Goal: Information Seeking & Learning: Learn about a topic

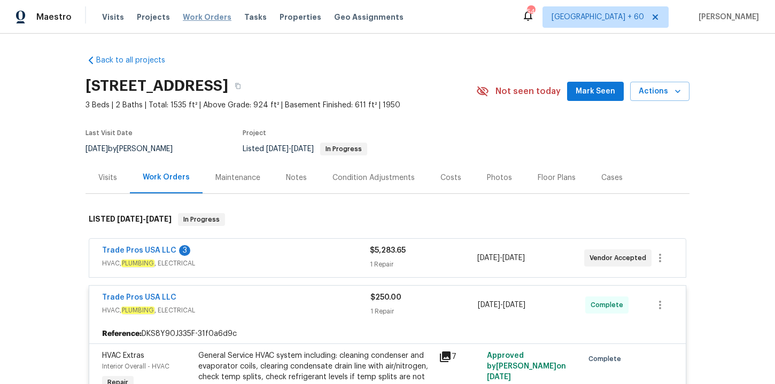
click at [204, 18] on span "Work Orders" at bounding box center [207, 17] width 49 height 11
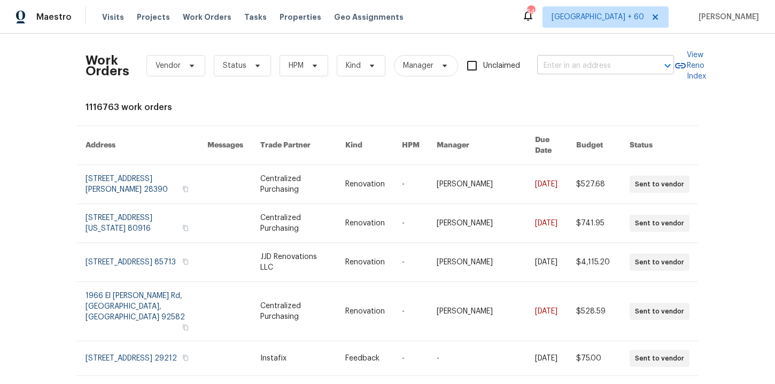
click at [572, 67] on input "text" at bounding box center [590, 66] width 107 height 17
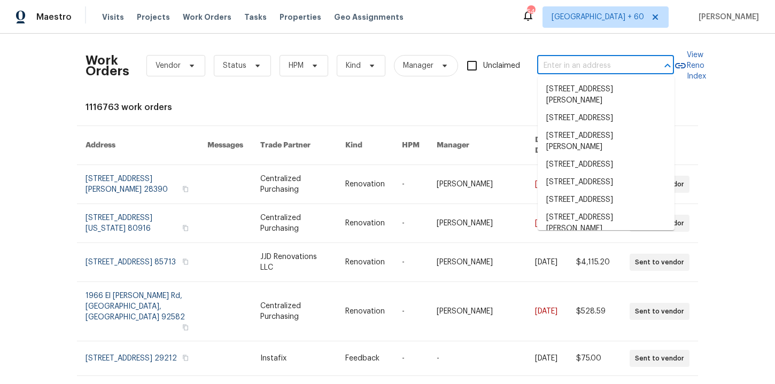
paste input "[STREET_ADDRESS][PERSON_NAME]"
type input "[STREET_ADDRESS][PERSON_NAME]"
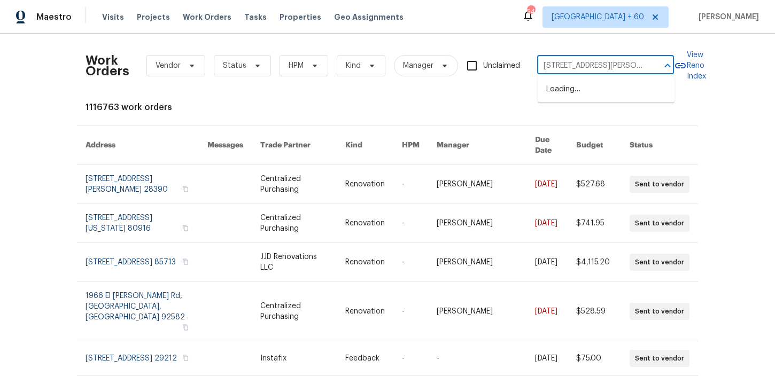
scroll to position [0, 25]
click at [582, 86] on li "[STREET_ADDRESS]" at bounding box center [606, 90] width 137 height 18
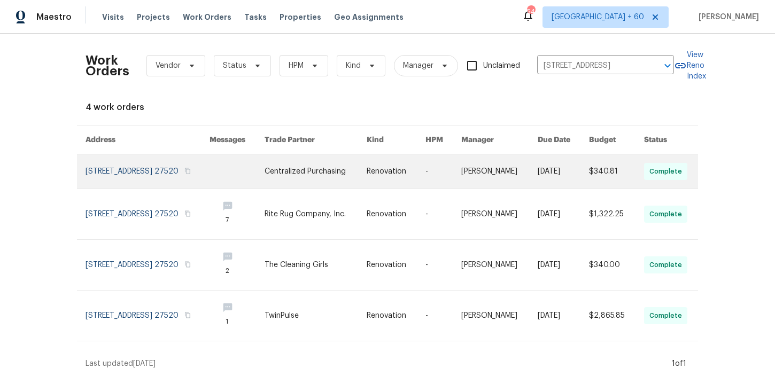
click at [123, 173] on link at bounding box center [148, 171] width 124 height 34
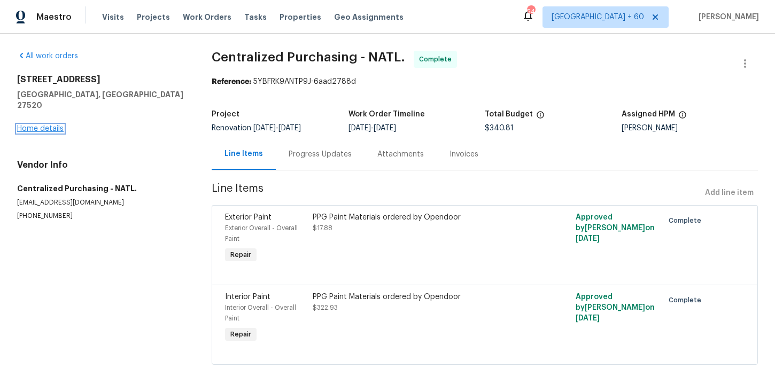
click at [54, 125] on link "Home details" at bounding box center [40, 128] width 46 height 7
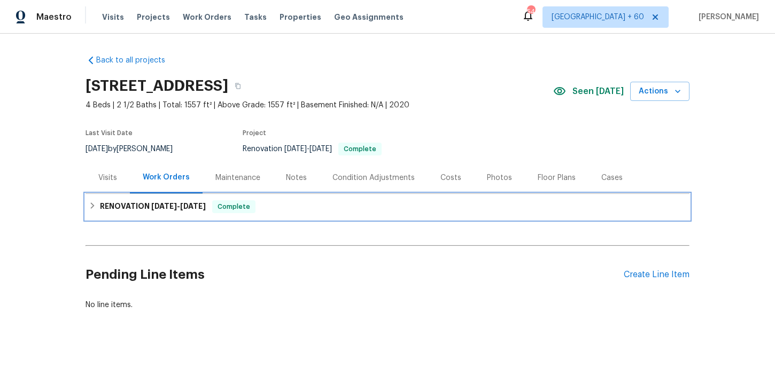
click at [278, 198] on div "RENOVATION 8/26/25 - 8/28/25 Complete" at bounding box center [388, 207] width 604 height 26
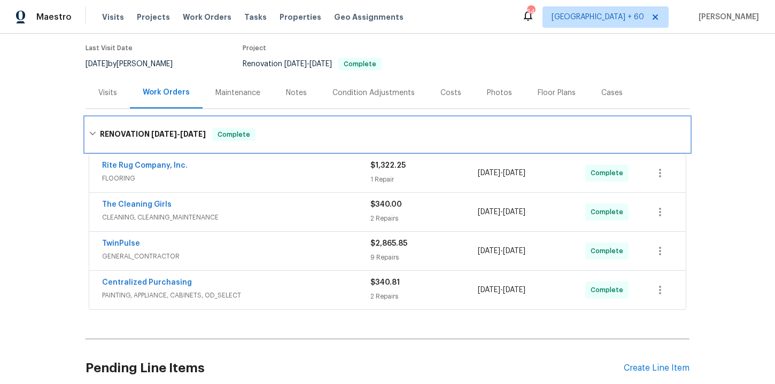
scroll to position [169, 0]
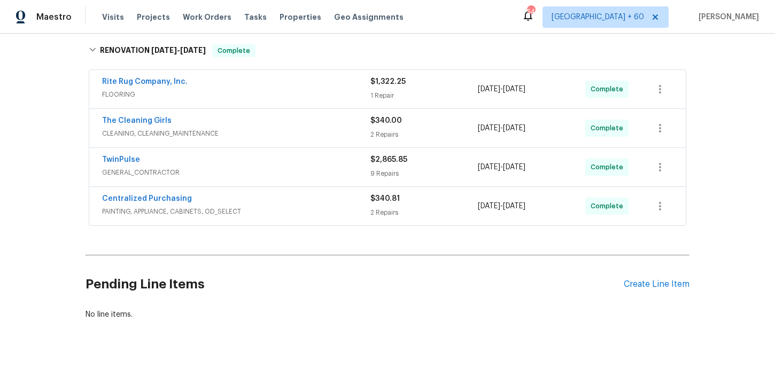
click at [278, 209] on span "PAINTING, APPLIANCE, CABINETS, OD_SELECT" at bounding box center [236, 211] width 268 height 11
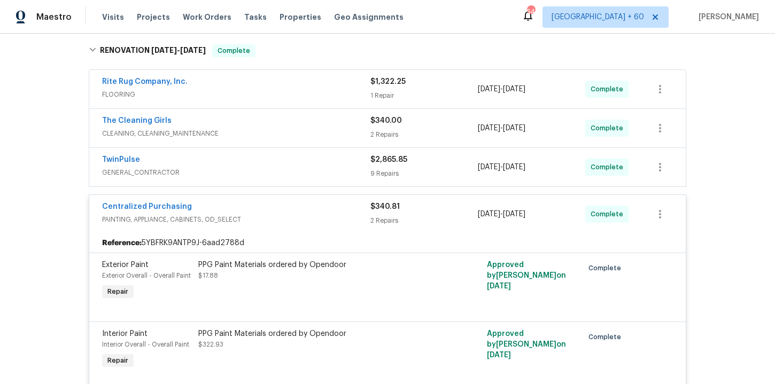
click at [270, 170] on span "GENERAL_CONTRACTOR" at bounding box center [236, 172] width 268 height 11
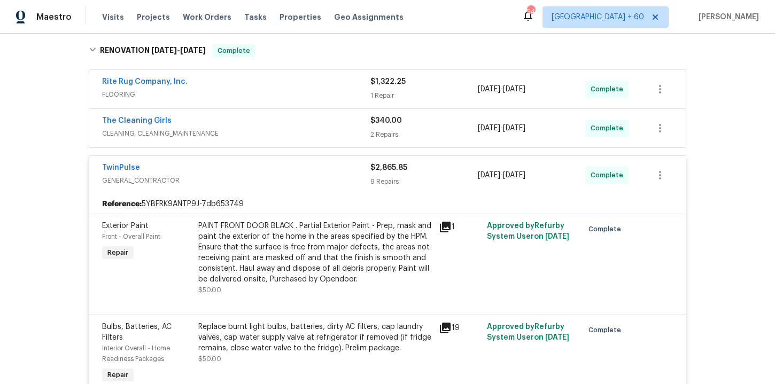
click at [261, 126] on div "The Cleaning Girls" at bounding box center [236, 121] width 268 height 13
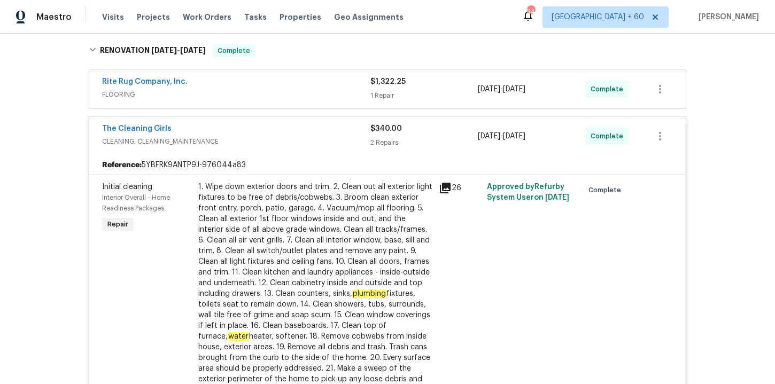
click at [246, 91] on span "FLOORING" at bounding box center [236, 94] width 268 height 11
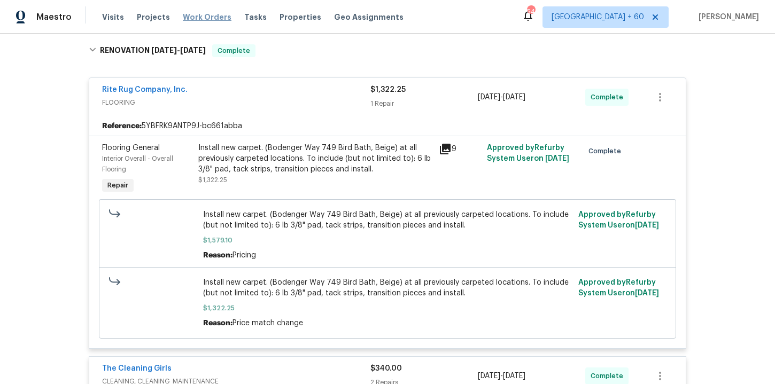
click at [189, 15] on span "Work Orders" at bounding box center [207, 17] width 49 height 11
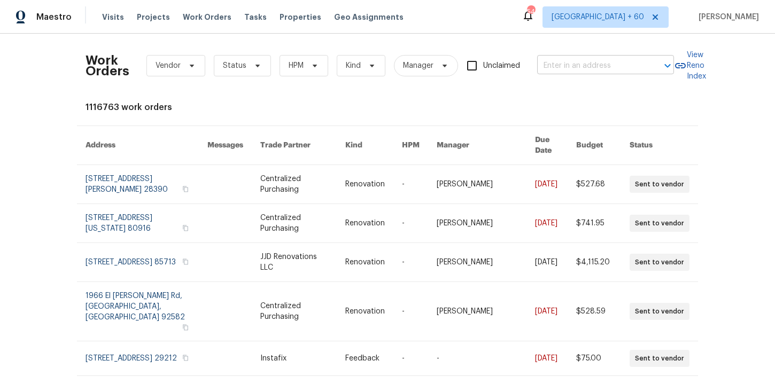
click at [578, 66] on input "text" at bounding box center [590, 66] width 107 height 17
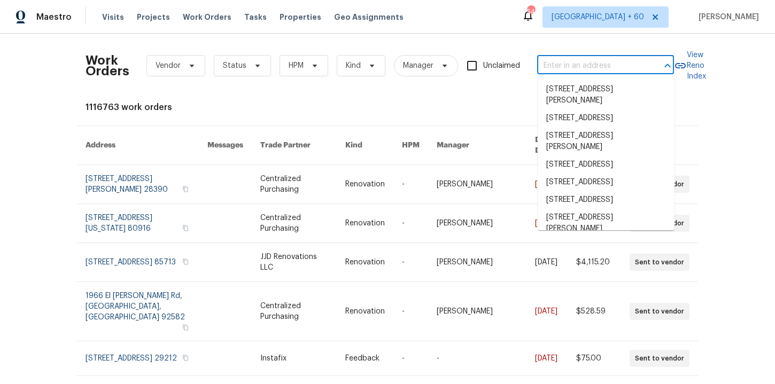
paste input "[STREET_ADDRESS][PERSON_NAME]"
type input "[STREET_ADDRESS][PERSON_NAME]"
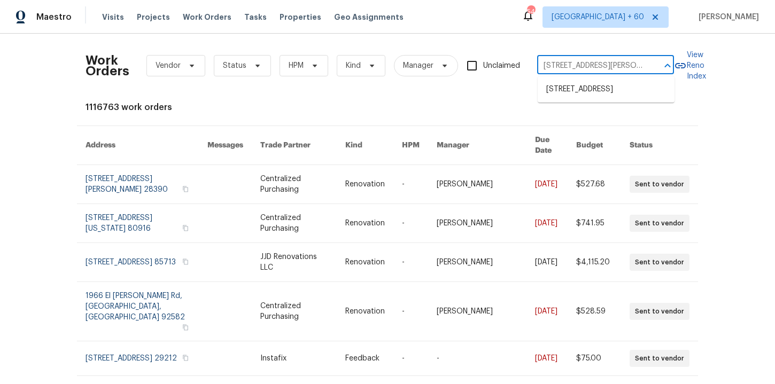
scroll to position [0, 25]
click at [597, 93] on li "[STREET_ADDRESS]" at bounding box center [606, 90] width 137 height 18
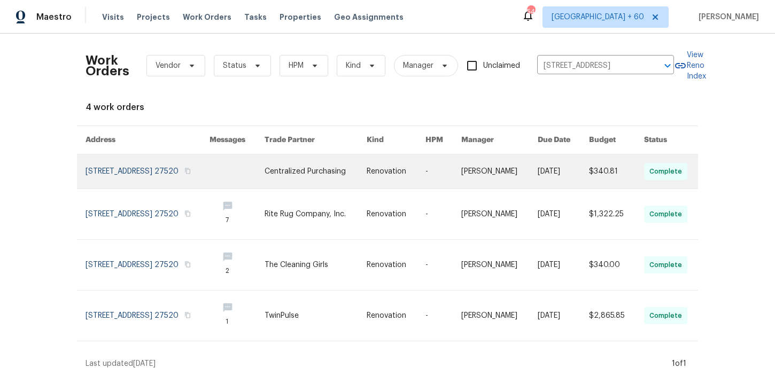
click at [153, 170] on link at bounding box center [148, 171] width 124 height 34
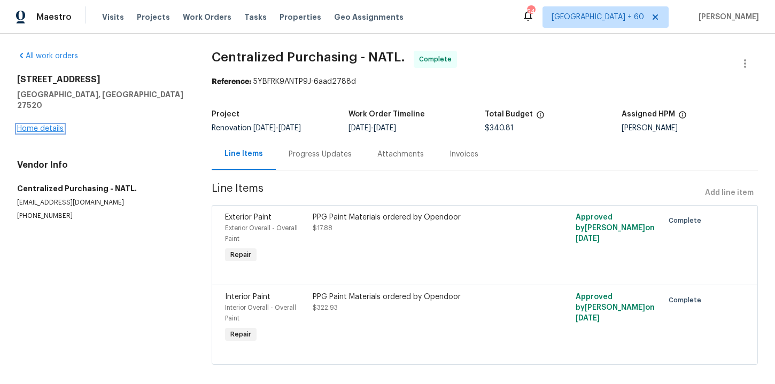
click at [57, 125] on link "Home details" at bounding box center [40, 128] width 46 height 7
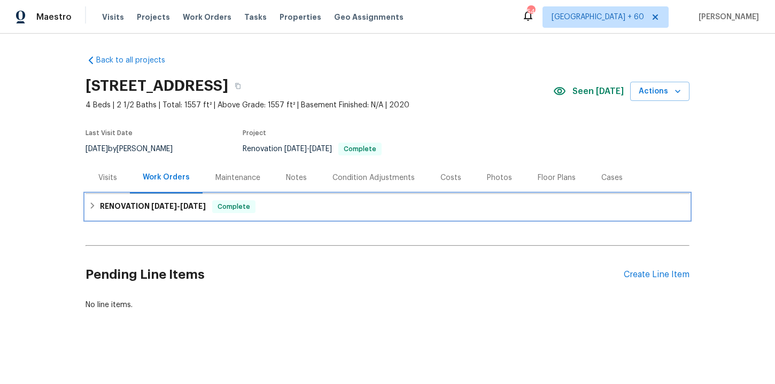
click at [253, 211] on span "Complete" at bounding box center [233, 206] width 41 height 11
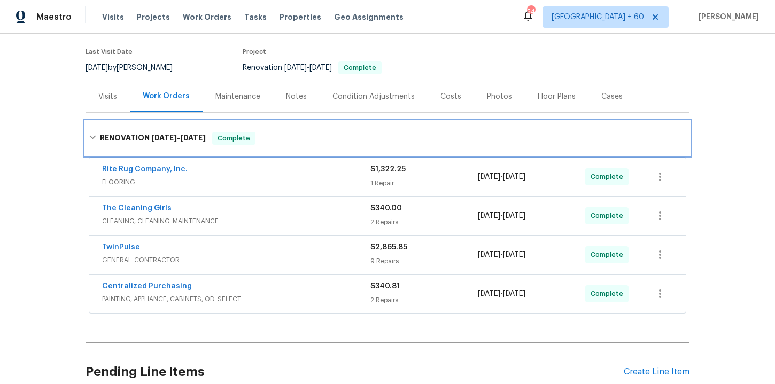
scroll to position [125, 0]
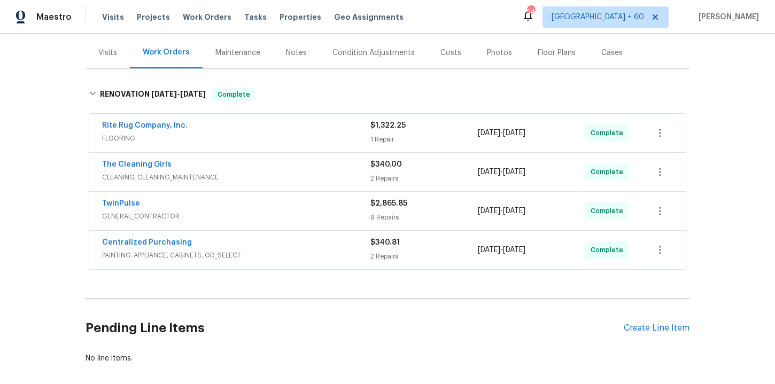
click at [309, 254] on span "PAINTING, APPLIANCE, CABINETS, OD_SELECT" at bounding box center [236, 255] width 268 height 11
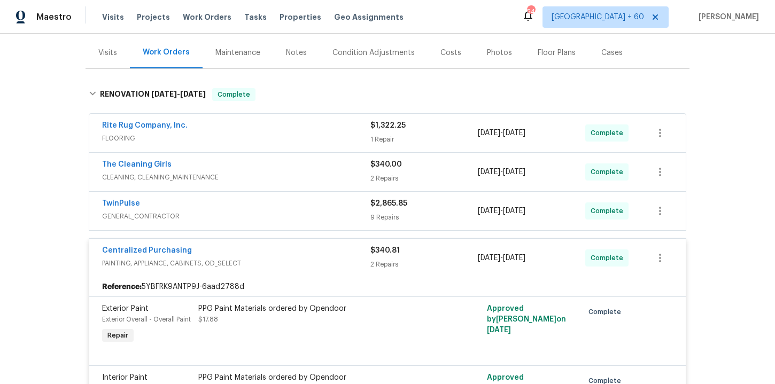
click at [296, 216] on span "GENERAL_CONTRACTOR" at bounding box center [236, 216] width 268 height 11
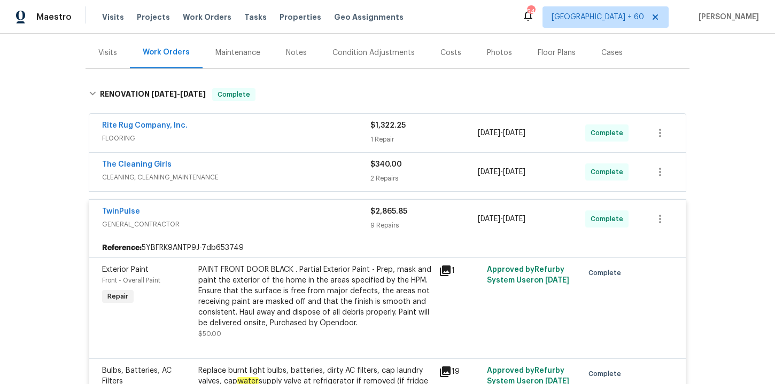
click at [291, 180] on span "CLEANING, CLEANING_MAINTENANCE" at bounding box center [236, 177] width 268 height 11
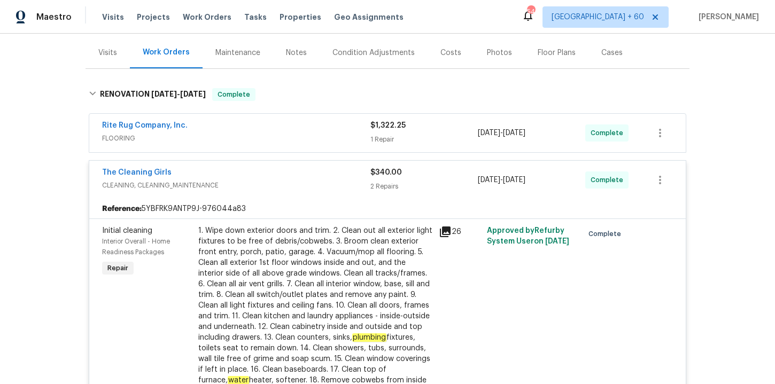
click at [289, 137] on span "FLOORING" at bounding box center [236, 138] width 268 height 11
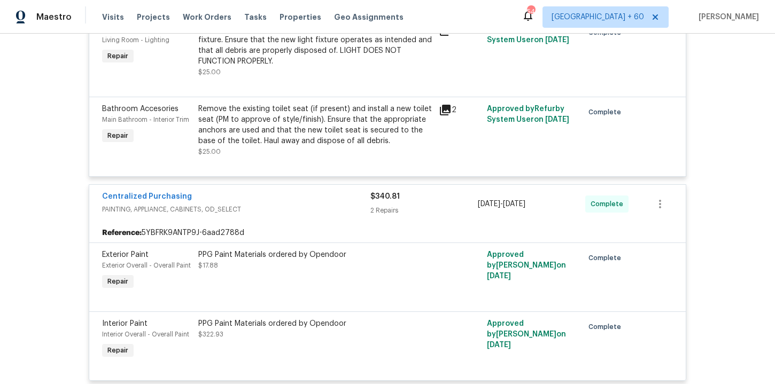
scroll to position [1825, 0]
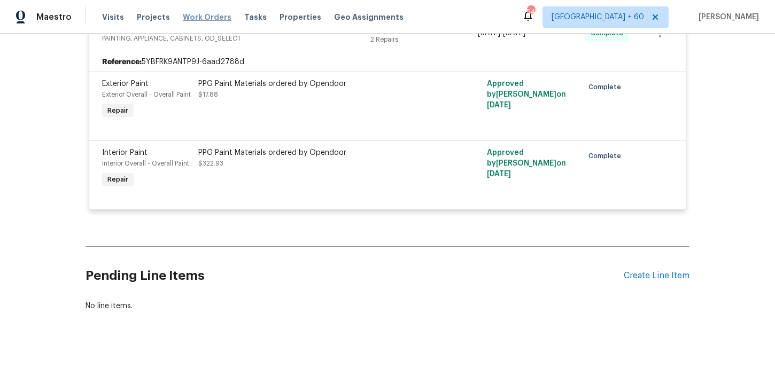
click at [213, 17] on span "Work Orders" at bounding box center [207, 17] width 49 height 11
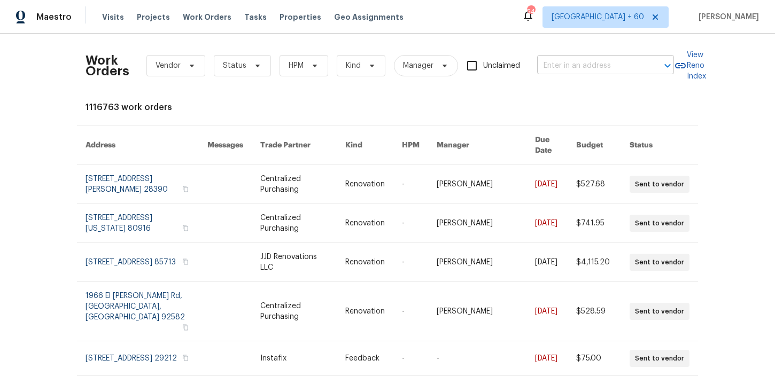
click at [552, 64] on input "text" at bounding box center [590, 66] width 107 height 17
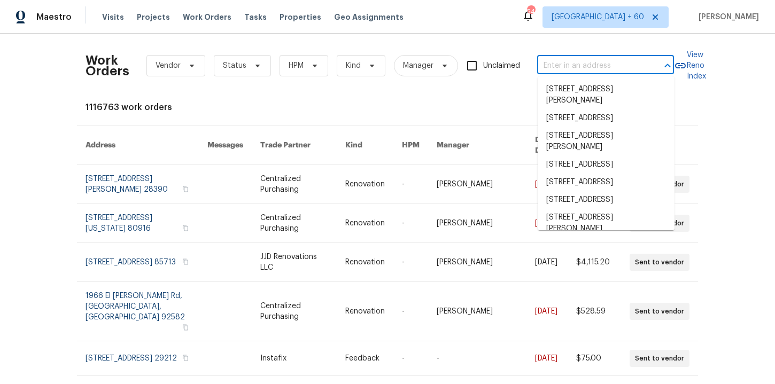
paste input "1575 W Warm Springs Rd Henderson true 1111, NV 89014"
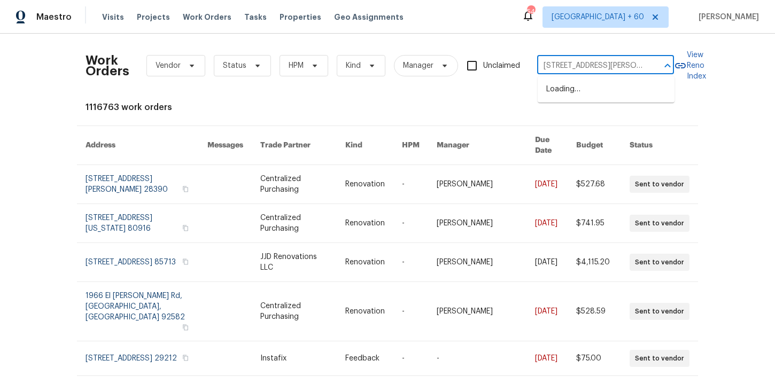
scroll to position [0, 95]
type input "1575 W Warm Springs Rd Henderso"
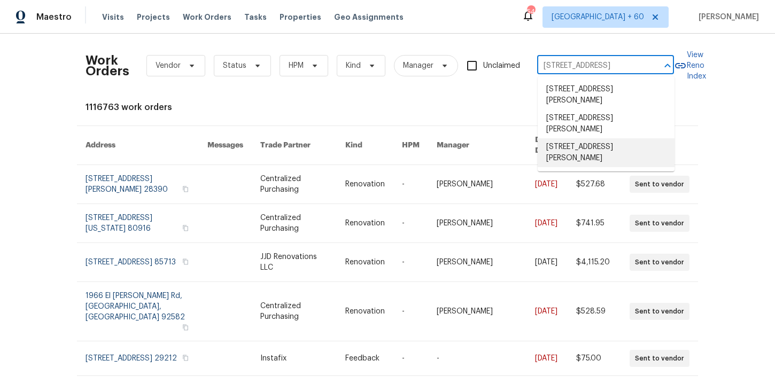
click at [577, 149] on li "1575 W Warm Springs Rd Unit 1111, Henderson, NV 89014" at bounding box center [606, 152] width 137 height 29
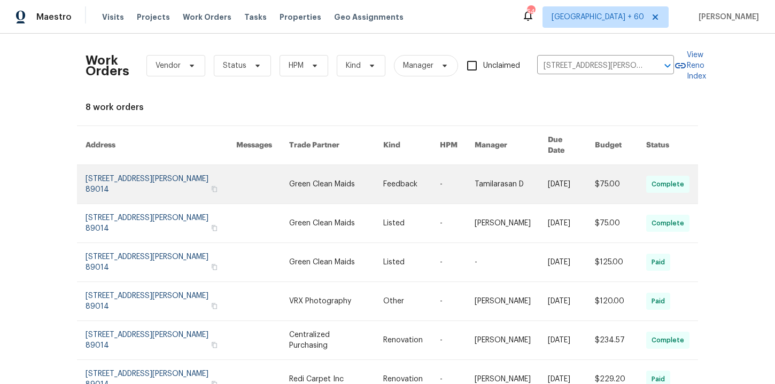
click at [122, 176] on link at bounding box center [161, 184] width 151 height 38
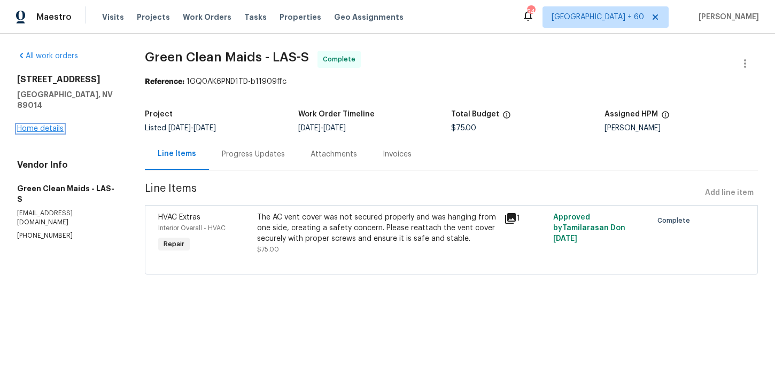
click at [52, 128] on link "Home details" at bounding box center [40, 128] width 46 height 7
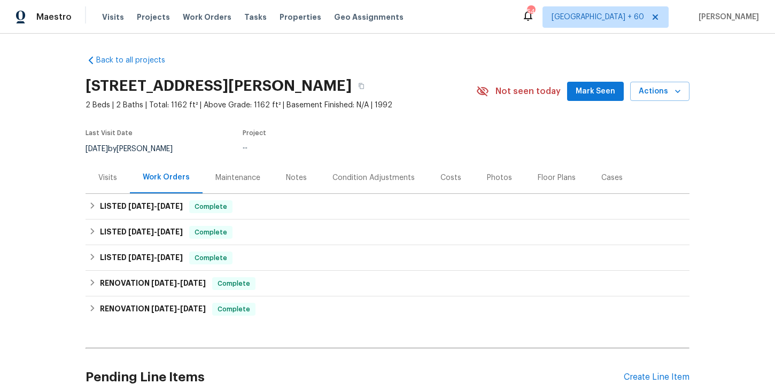
scroll to position [112, 0]
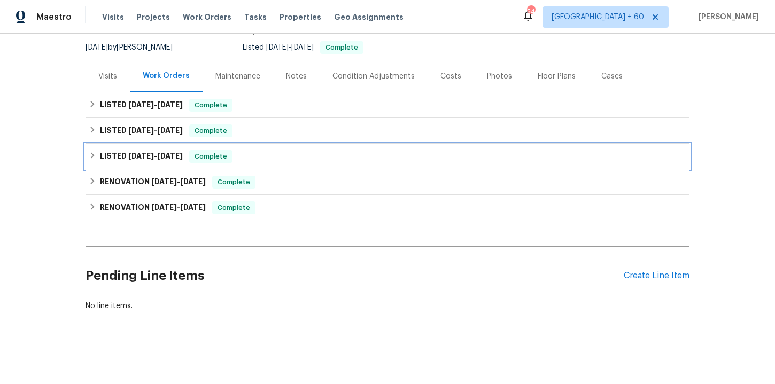
click at [268, 158] on div "LISTED 3/19/25 - 3/20/25 Complete" at bounding box center [387, 156] width 597 height 13
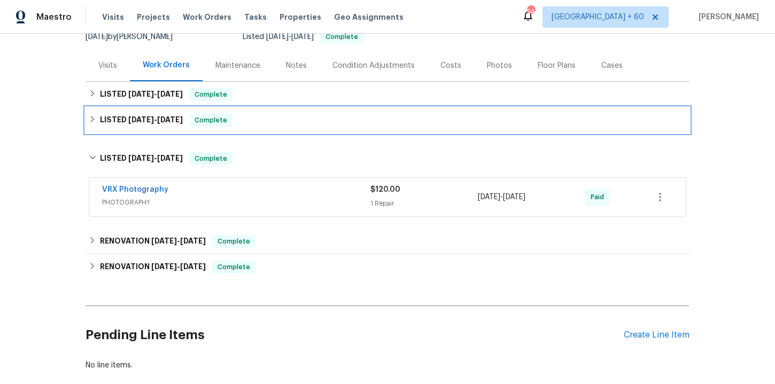
click at [271, 127] on div "LISTED 8/4/25 - 8/5/25 Complete" at bounding box center [387, 120] width 597 height 13
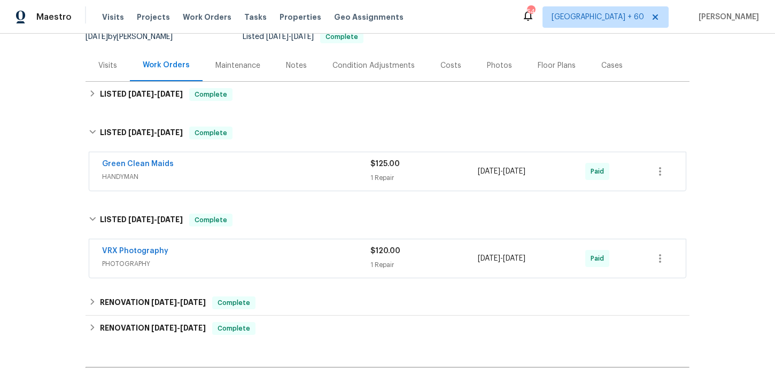
click at [278, 191] on div "Green Clean Maids HANDYMAN $125.00 1 Repair 8/4/2025 - 8/5/2025 Paid" at bounding box center [387, 171] width 596 height 38
click at [274, 182] on span "HANDYMAN" at bounding box center [236, 177] width 268 height 11
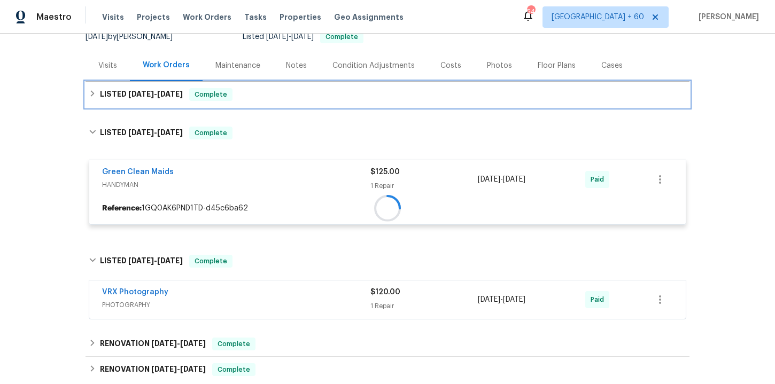
click at [267, 100] on div "LISTED 8/26/25 - 9/3/25 Complete" at bounding box center [387, 94] width 597 height 13
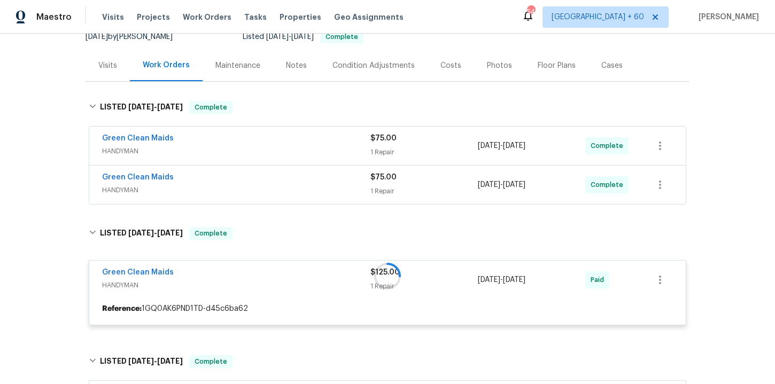
click at [275, 159] on div "Green Clean Maids HANDYMAN" at bounding box center [236, 146] width 268 height 26
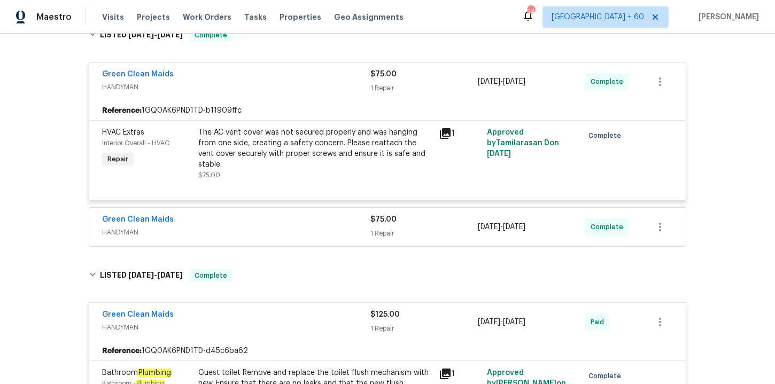
click at [274, 231] on span "HANDYMAN" at bounding box center [236, 232] width 268 height 11
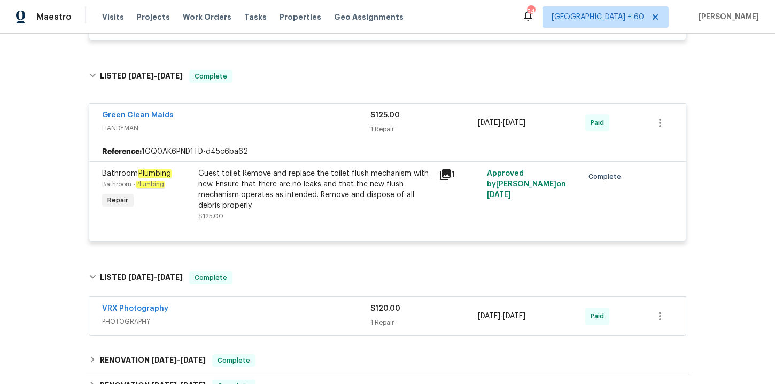
scroll to position [923, 0]
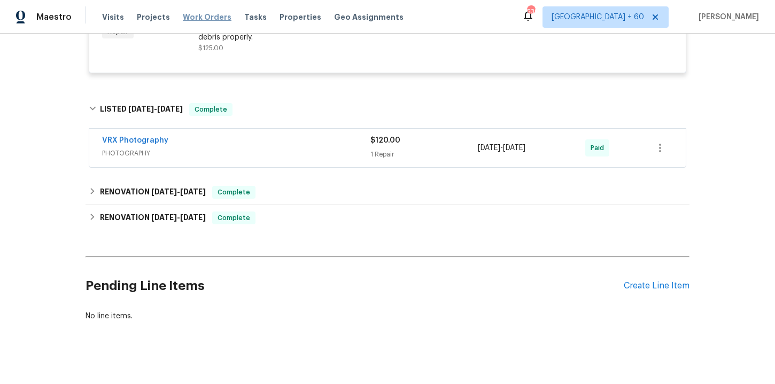
click at [197, 16] on span "Work Orders" at bounding box center [207, 17] width 49 height 11
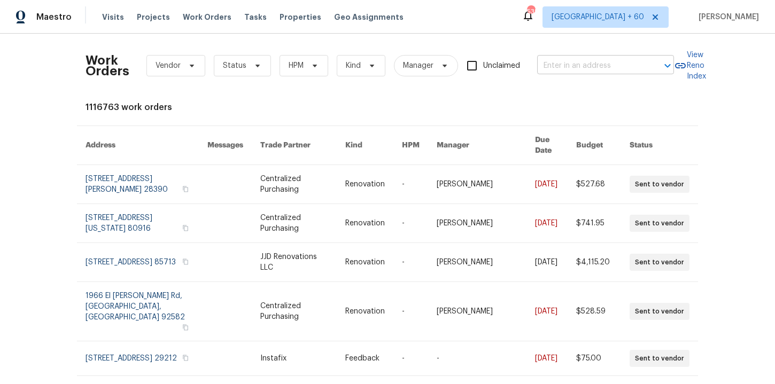
click at [558, 69] on input "text" at bounding box center [590, 66] width 107 height 17
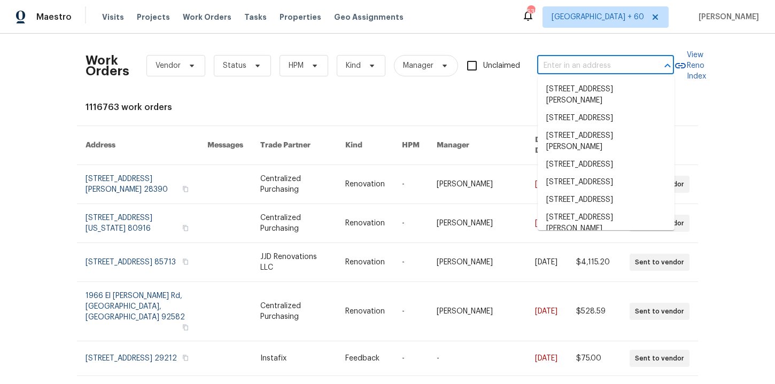
paste input "85 Landlocked Cir Angier, NC 27501"
type input "85 Landlocked Cir Angier, NC 27501"
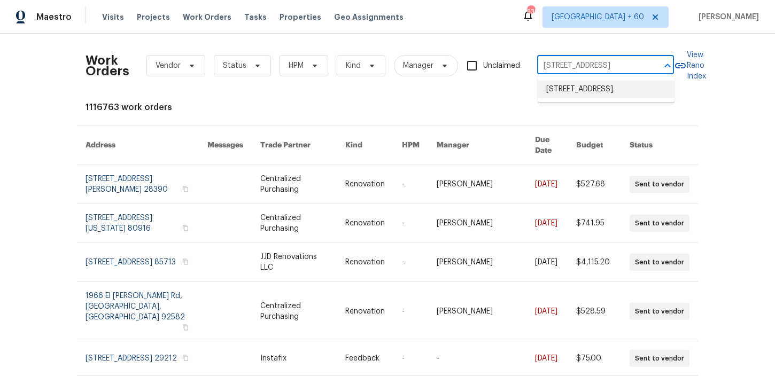
click at [576, 98] on li "85 Landlocked Cir, Angier, NC 27501" at bounding box center [606, 90] width 137 height 18
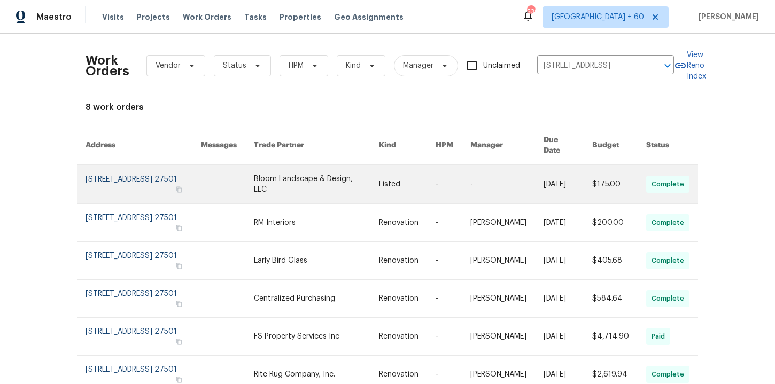
click at [115, 175] on link at bounding box center [143, 184] width 115 height 38
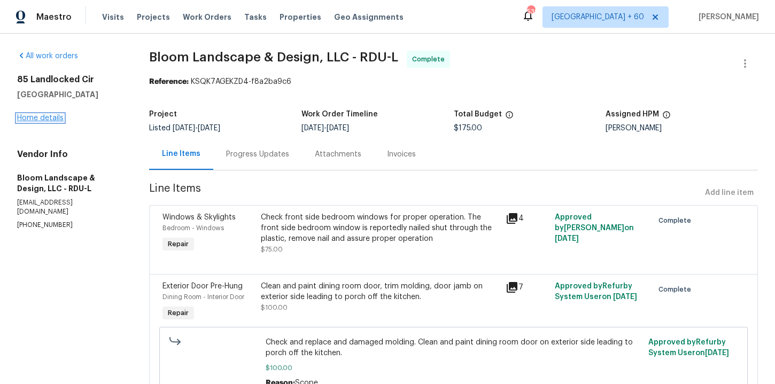
click at [50, 119] on link "Home details" at bounding box center [40, 117] width 46 height 7
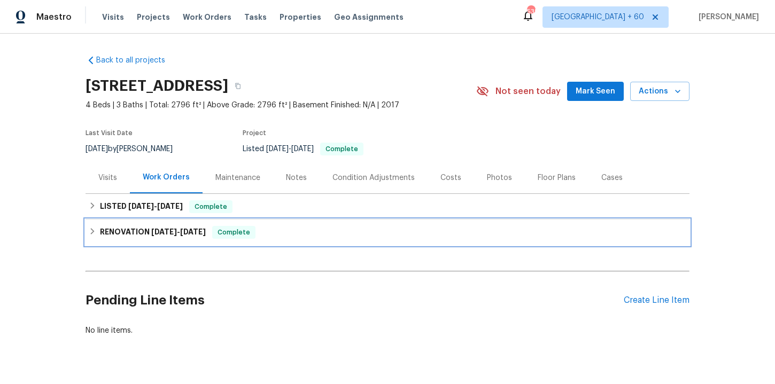
click at [291, 236] on div "RENOVATION 8/18/25 - 8/26/25 Complete" at bounding box center [387, 232] width 597 height 13
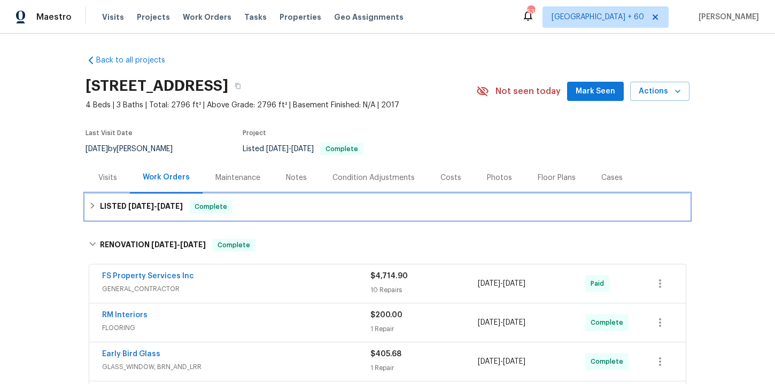
click at [285, 213] on div "LISTED 8/29/25 - 9/3/25 Complete" at bounding box center [387, 206] width 597 height 13
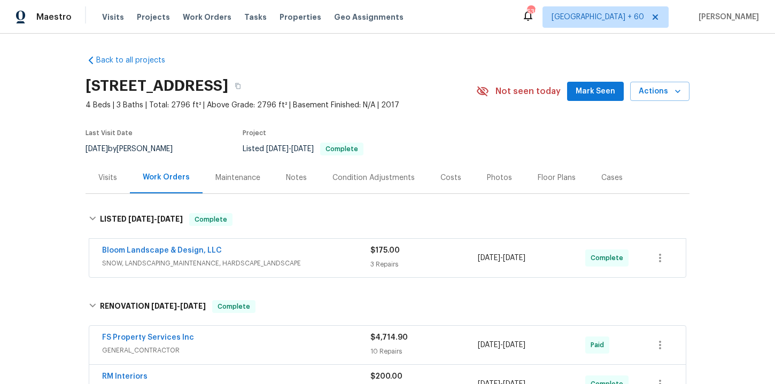
click at [314, 251] on div "Bloom Landscape & Design, LLC" at bounding box center [236, 251] width 268 height 13
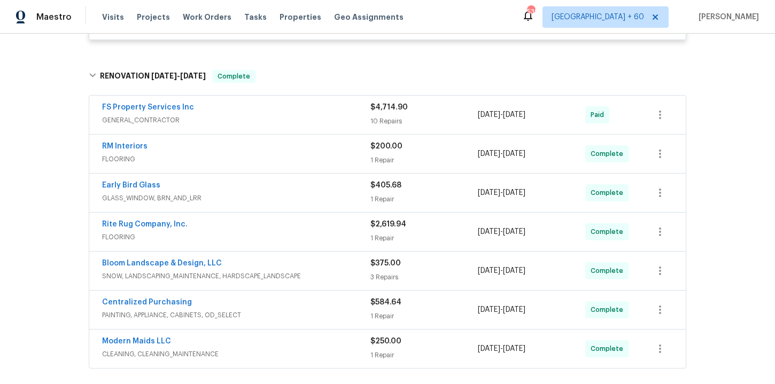
scroll to position [641, 0]
click at [209, 15] on span "Work Orders" at bounding box center [207, 17] width 49 height 11
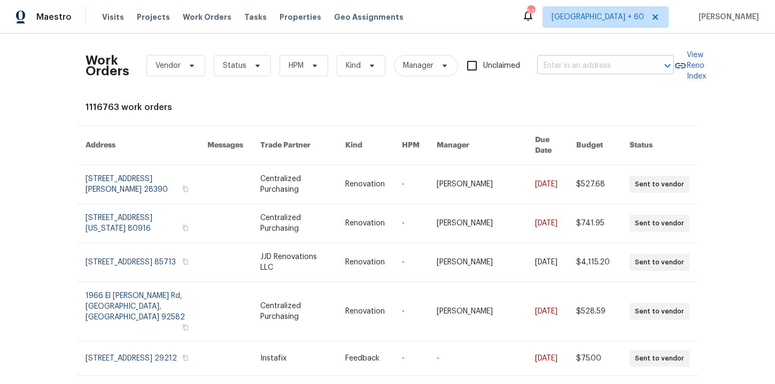
click at [571, 68] on input "text" at bounding box center [590, 66] width 107 height 17
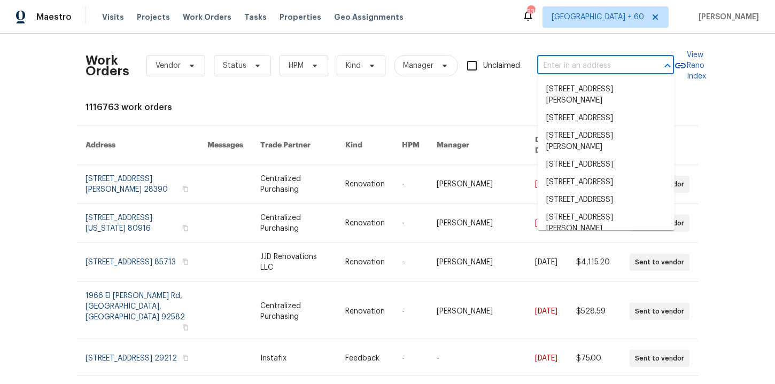
paste input "3802 Togo Rd Spring Park, MN 55384"
type input "3802 Togo Rd Spring Park, MN 55384"
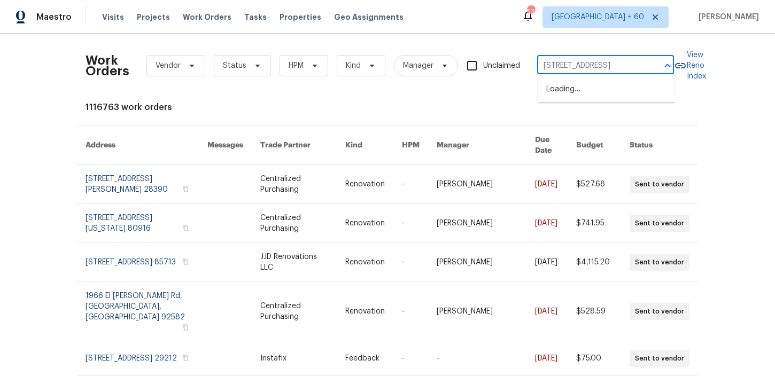
scroll to position [0, 30]
click at [579, 94] on li "3802 Togo Rd, Spring Park, MN 55384" at bounding box center [606, 90] width 137 height 18
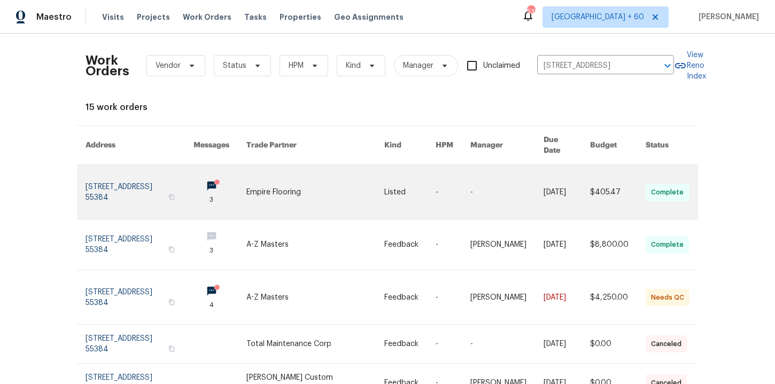
click at [134, 185] on link at bounding box center [140, 192] width 108 height 54
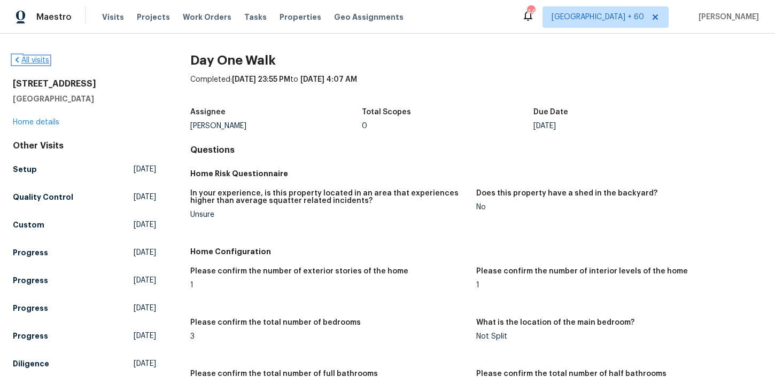
click at [38, 62] on link "All visits" at bounding box center [31, 60] width 36 height 7
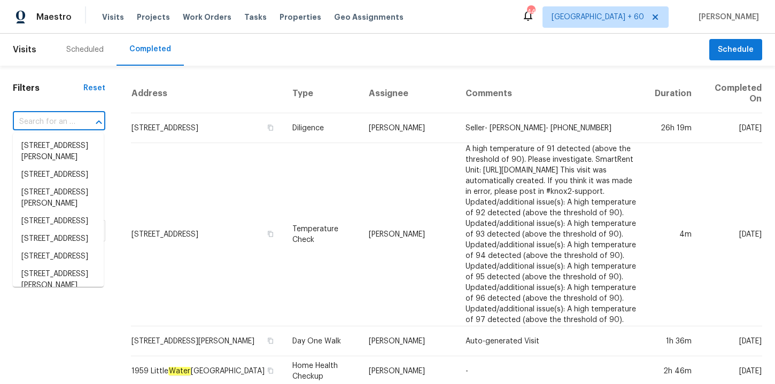
click at [67, 119] on input "text" at bounding box center [44, 122] width 63 height 17
paste input "[STREET_ADDRESS][PERSON_NAME]"
type input "[STREET_ADDRESS][PERSON_NAME]"
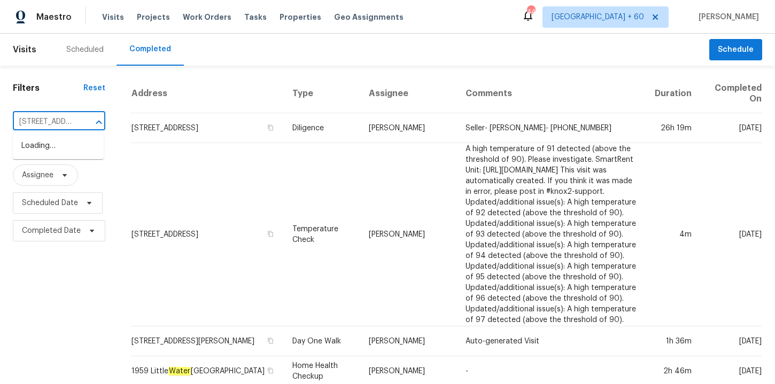
scroll to position [0, 71]
click at [69, 146] on li "[STREET_ADDRESS]" at bounding box center [58, 146] width 91 height 18
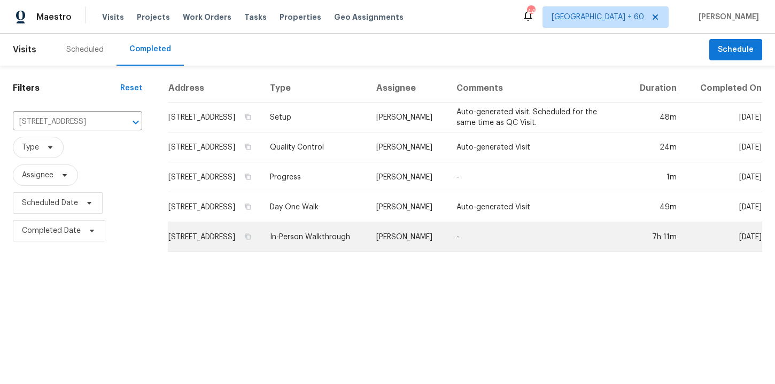
click at [326, 244] on td "In-Person Walkthrough" at bounding box center [314, 237] width 106 height 30
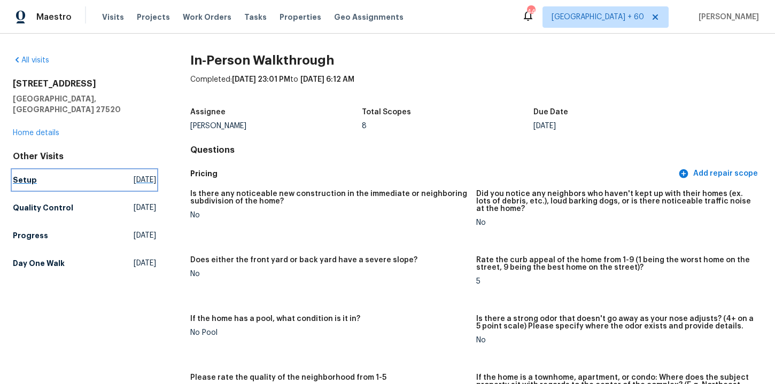
click at [21, 175] on h5 "Setup" at bounding box center [25, 180] width 24 height 11
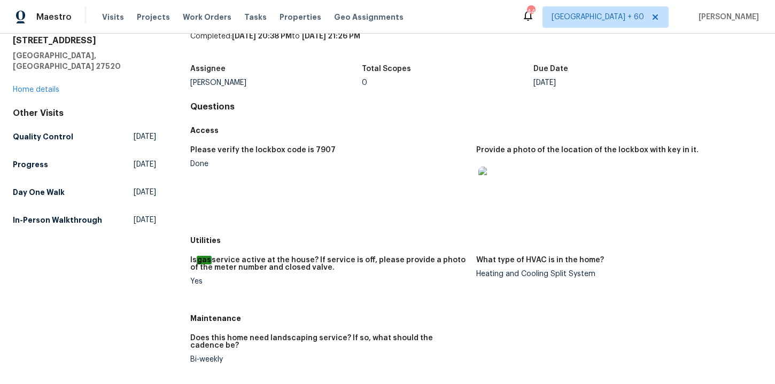
scroll to position [26, 0]
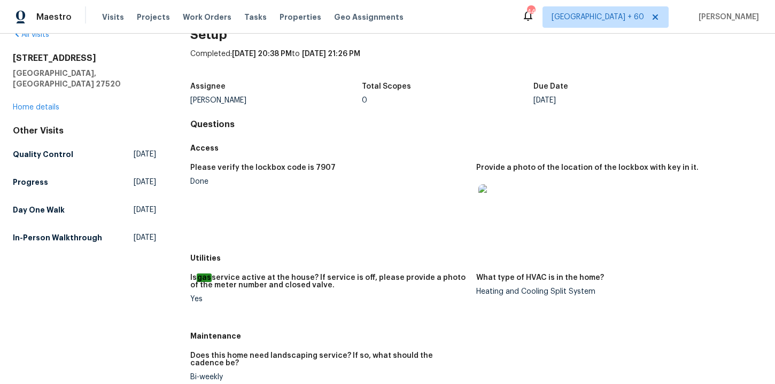
click at [40, 232] on h5 "In-Person Walkthrough" at bounding box center [57, 237] width 89 height 11
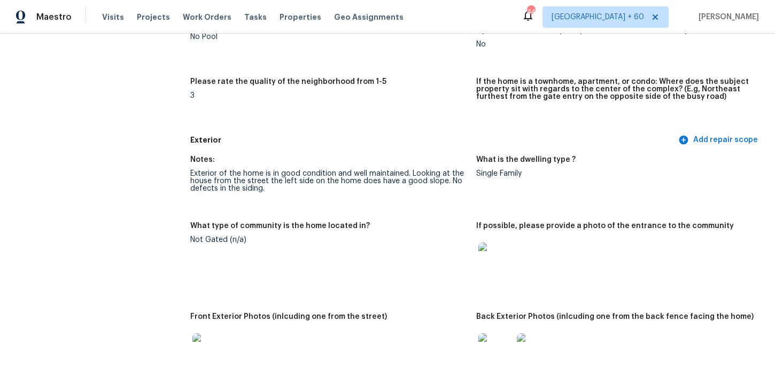
scroll to position [544, 0]
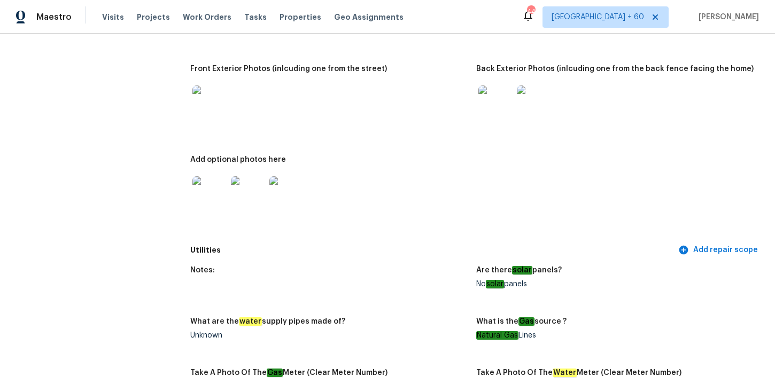
click at [496, 108] on img at bounding box center [495, 103] width 34 height 34
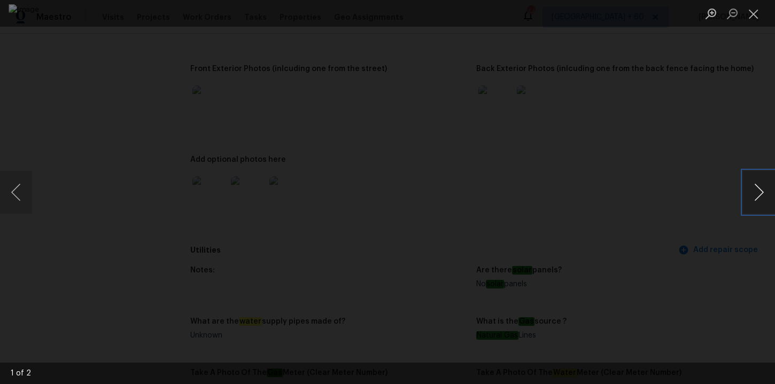
click at [756, 195] on button "Next image" at bounding box center [759, 192] width 32 height 43
click at [708, 123] on div "Lightbox" at bounding box center [387, 192] width 775 height 384
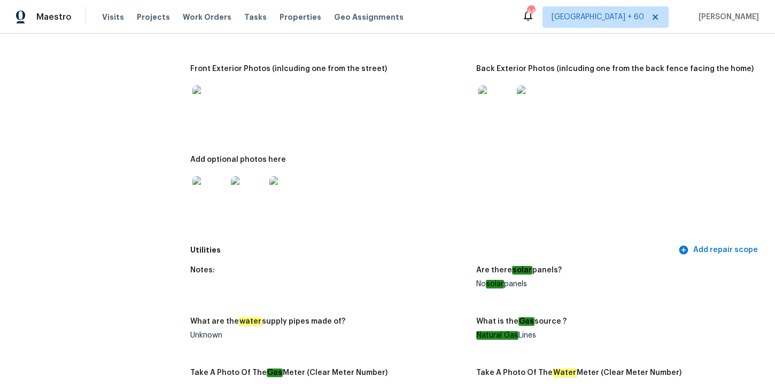
click at [207, 196] on img at bounding box center [209, 193] width 34 height 34
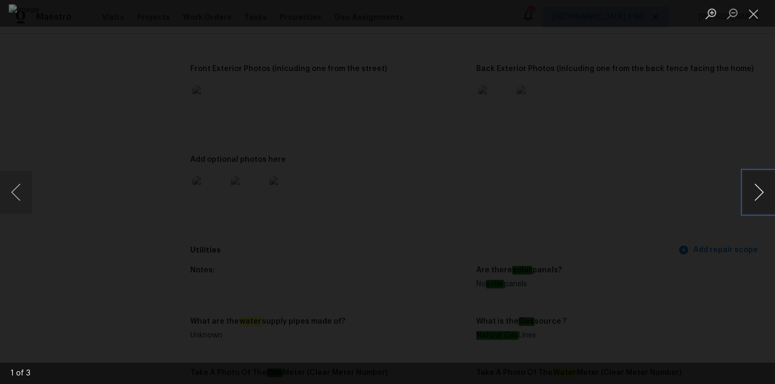
click at [758, 192] on button "Next image" at bounding box center [759, 192] width 32 height 43
click at [759, 192] on button "Next image" at bounding box center [759, 192] width 32 height 43
click at [732, 131] on div "Lightbox" at bounding box center [387, 192] width 775 height 384
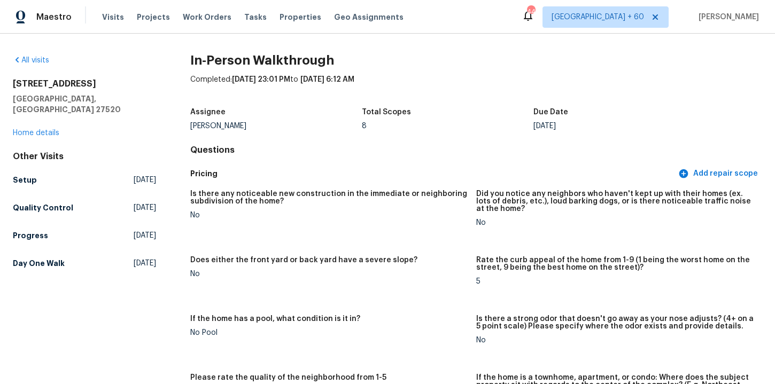
scroll to position [2156, 0]
